Goal: Task Accomplishment & Management: Manage account settings

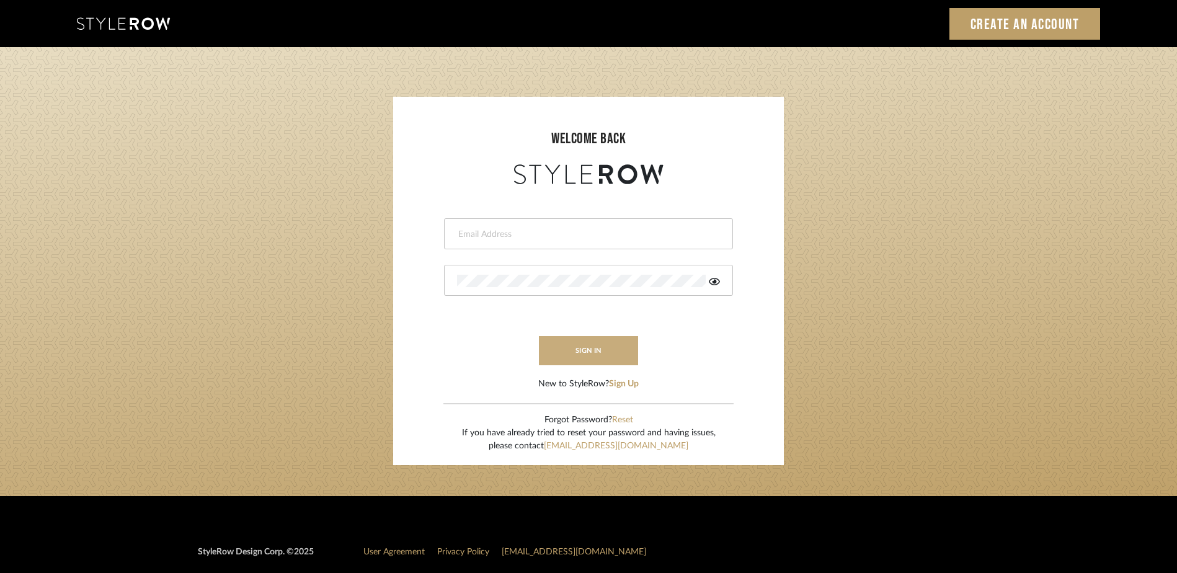
type input "ashley@seacreativestudio.com"
click at [583, 362] on button "sign in" at bounding box center [588, 350] width 99 height 29
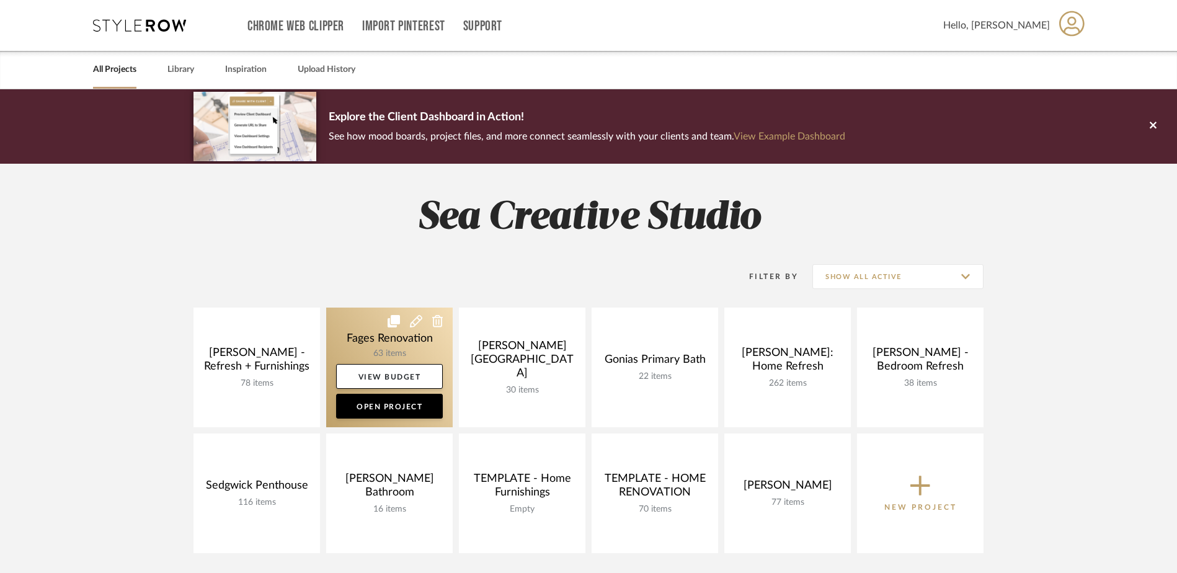
click at [368, 341] on link at bounding box center [389, 367] width 126 height 120
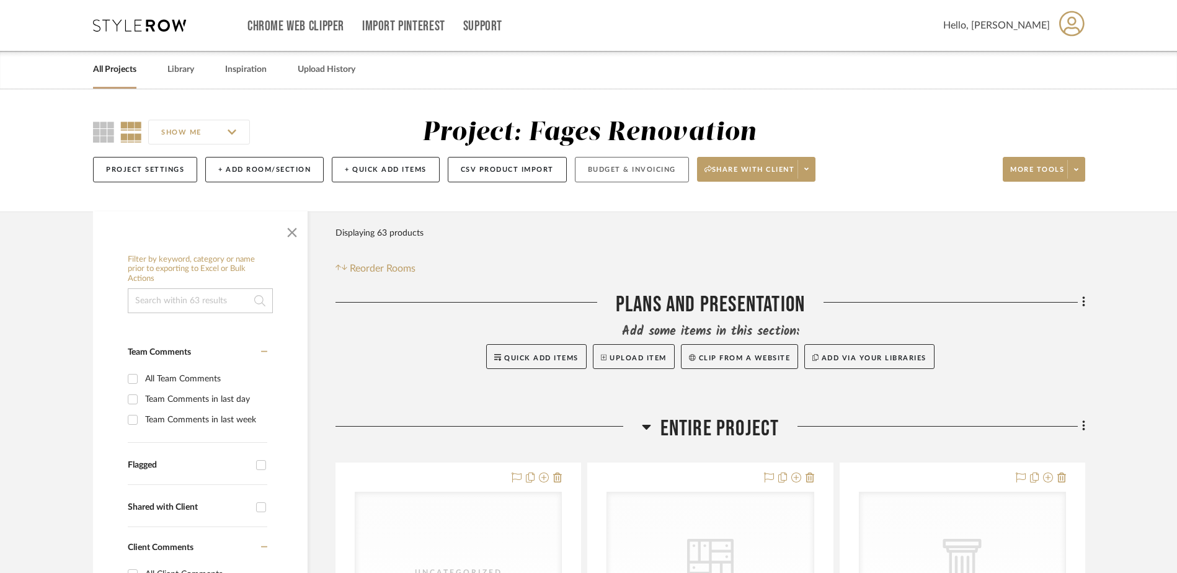
click at [668, 167] on button "Budget & Invoicing" at bounding box center [632, 169] width 114 height 25
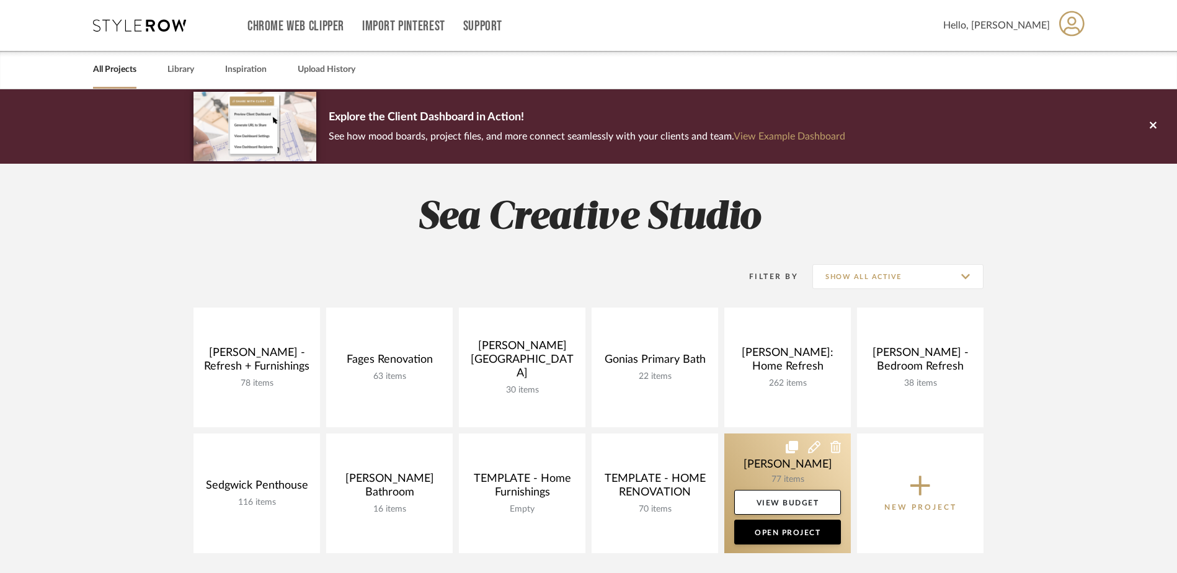
drag, startPoint x: 658, startPoint y: 464, endPoint x: 731, endPoint y: 452, distance: 74.2
click at [0, 0] on link at bounding box center [0, 0] width 0 height 0
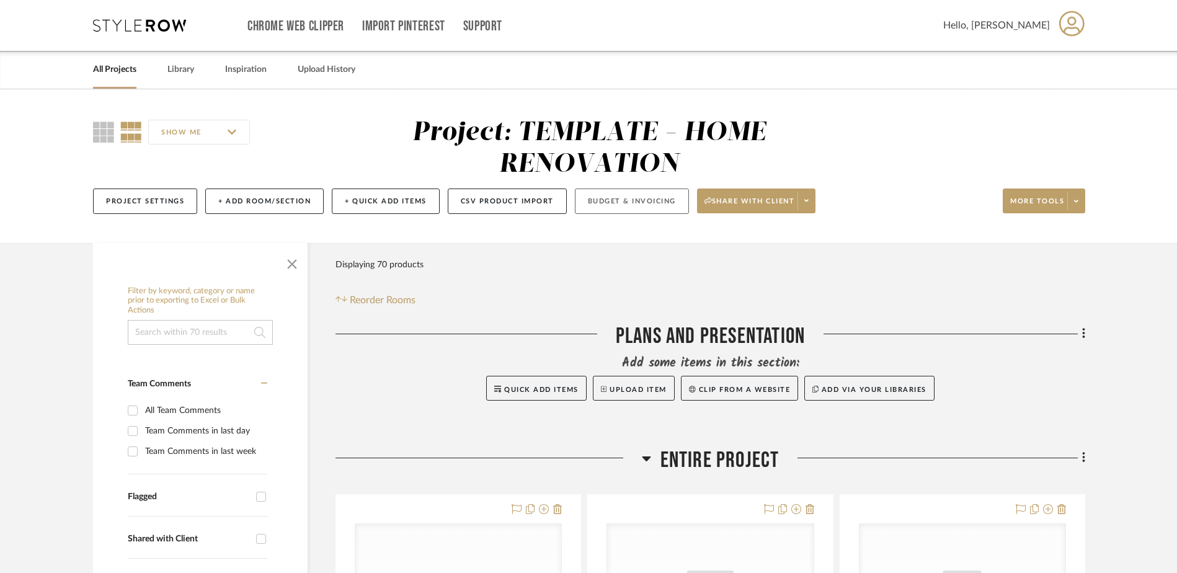
click at [601, 191] on button "Budget & Invoicing" at bounding box center [632, 200] width 114 height 25
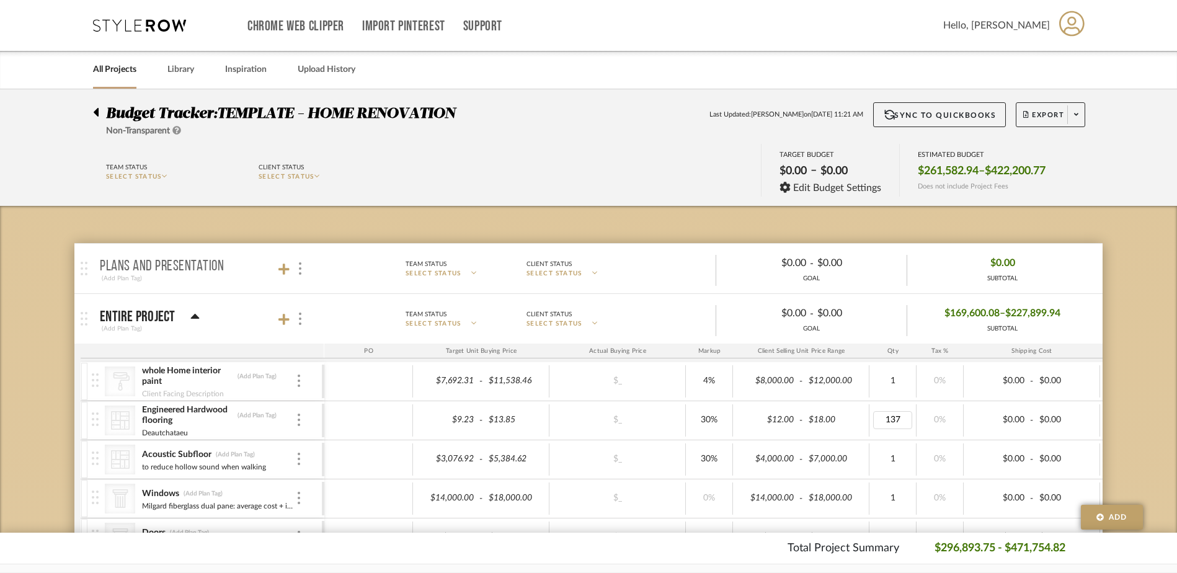
type input "1373"
type input "15"
